Goal: Task Accomplishment & Management: Manage account settings

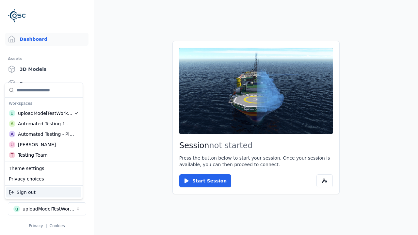
click at [44, 134] on div "Automated Testing - Playwright" at bounding box center [46, 134] width 57 height 7
click at [209, 118] on html "Support Dashboard Assets 3D Models Scenes Datasets Recordings Support Documenta…" at bounding box center [209, 117] width 418 height 235
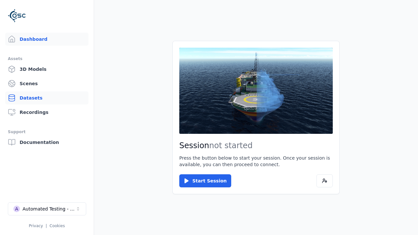
click at [47, 98] on link "Datasets" at bounding box center [46, 97] width 83 height 13
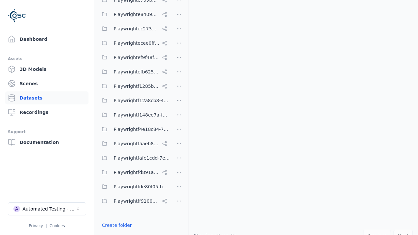
click at [115, 231] on button "Done editing" at bounding box center [116, 237] width 37 height 12
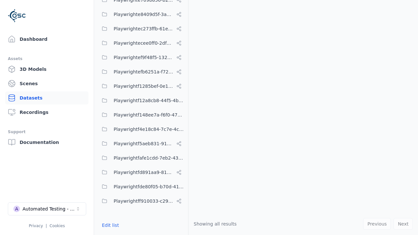
click at [47, 98] on link "Datasets" at bounding box center [46, 97] width 83 height 13
click at [109, 225] on button "Edit list" at bounding box center [110, 225] width 25 height 12
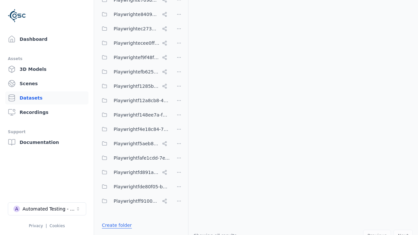
click at [115, 225] on link "Create folder" at bounding box center [117, 225] width 30 height 7
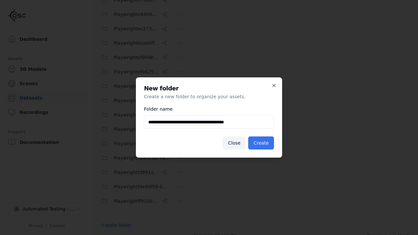
type input "**********"
click at [262, 143] on button "Create" at bounding box center [261, 143] width 26 height 13
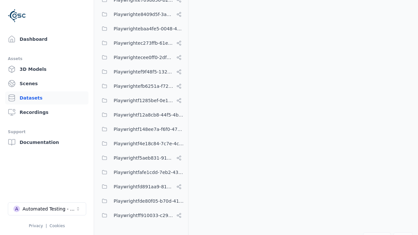
scroll to position [3133, 0]
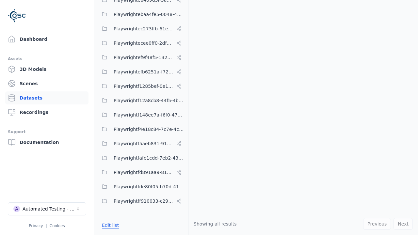
click at [109, 225] on button "Edit list" at bounding box center [110, 225] width 25 height 12
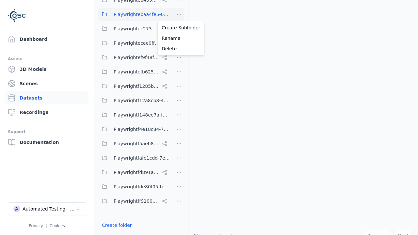
click at [179, 14] on html "Support Dashboard Assets 3D Models Scenes Datasets Recordings Support Documenta…" at bounding box center [209, 117] width 418 height 235
click at [209, 118] on html "Support Dashboard Assets 3D Models Scenes Datasets Recordings Support Documenta…" at bounding box center [209, 117] width 418 height 235
